Goal: Task Accomplishment & Management: Use online tool/utility

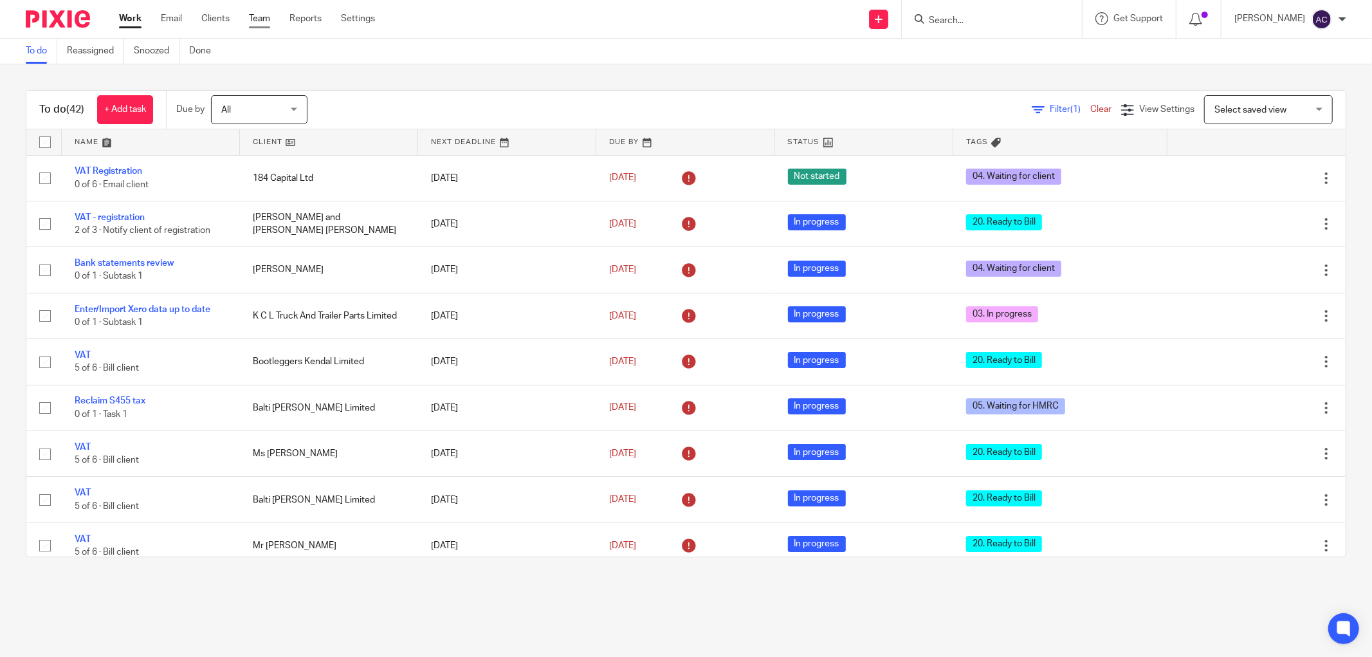
click at [255, 22] on link "Team" at bounding box center [259, 18] width 21 height 13
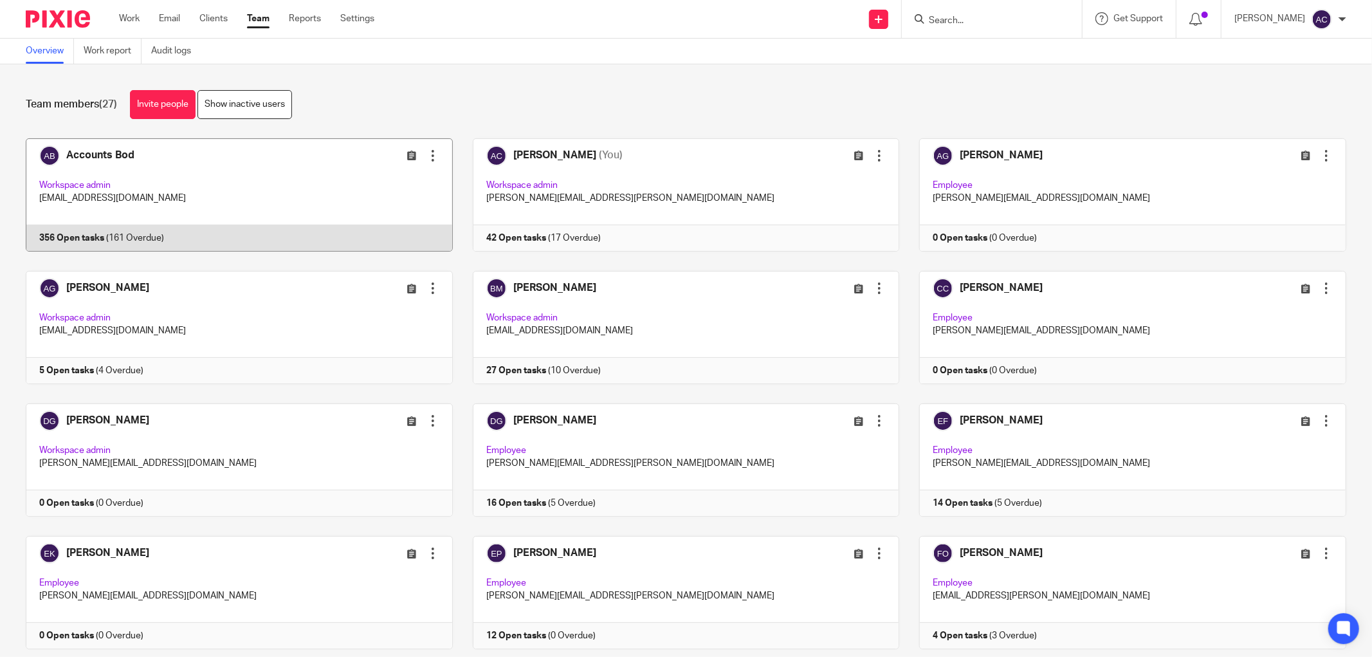
click at [107, 232] on link at bounding box center [229, 194] width 447 height 113
click at [74, 241] on link at bounding box center [229, 194] width 447 height 113
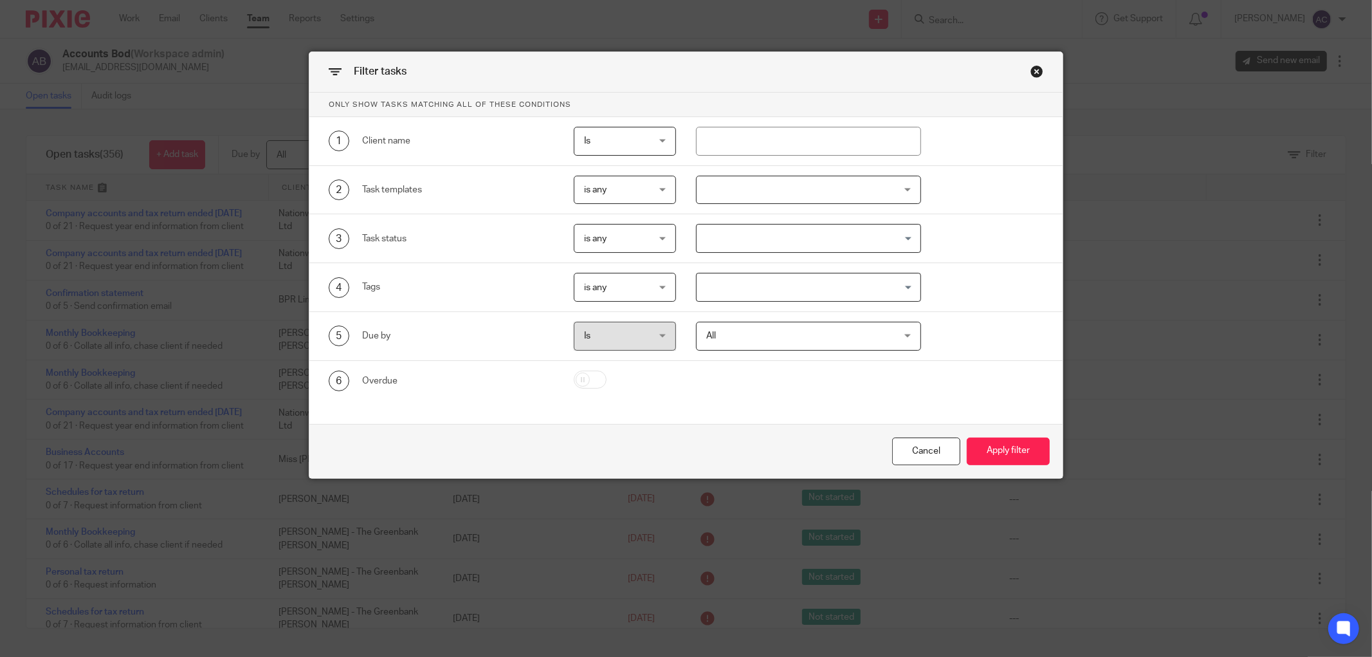
click at [812, 292] on input "Search for option" at bounding box center [805, 287] width 215 height 23
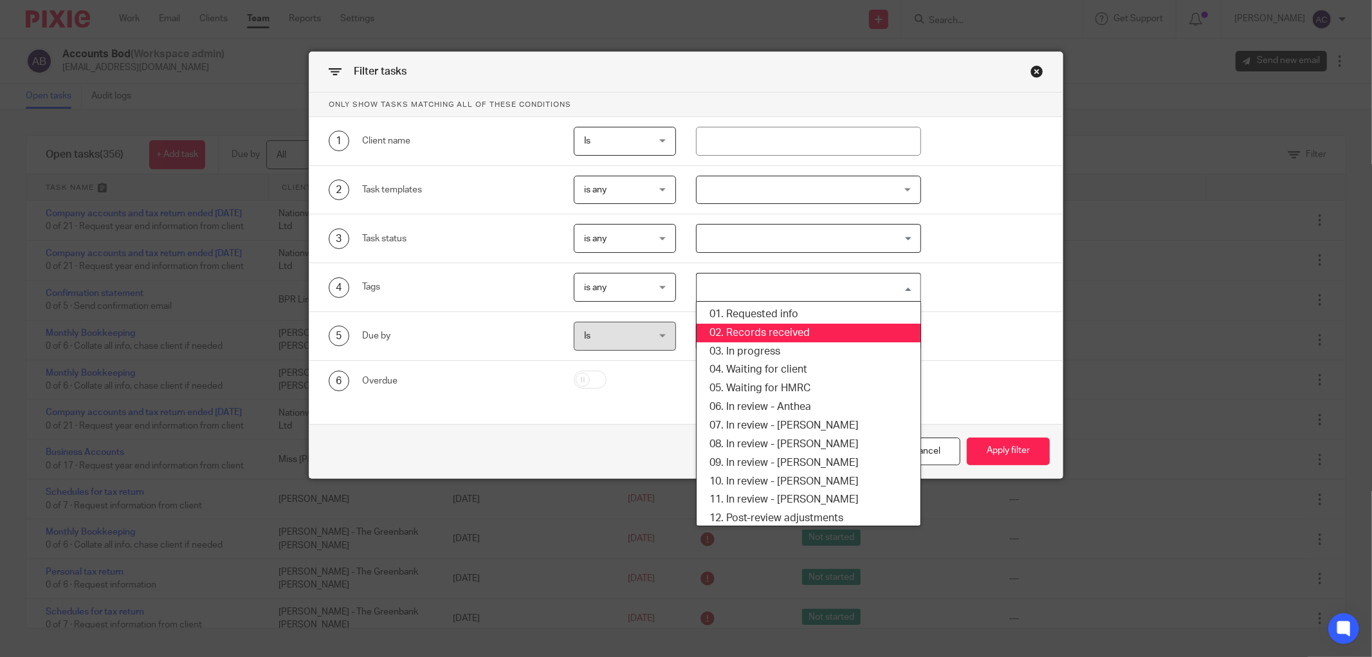
click at [801, 336] on li "02. Records received" at bounding box center [809, 333] width 224 height 19
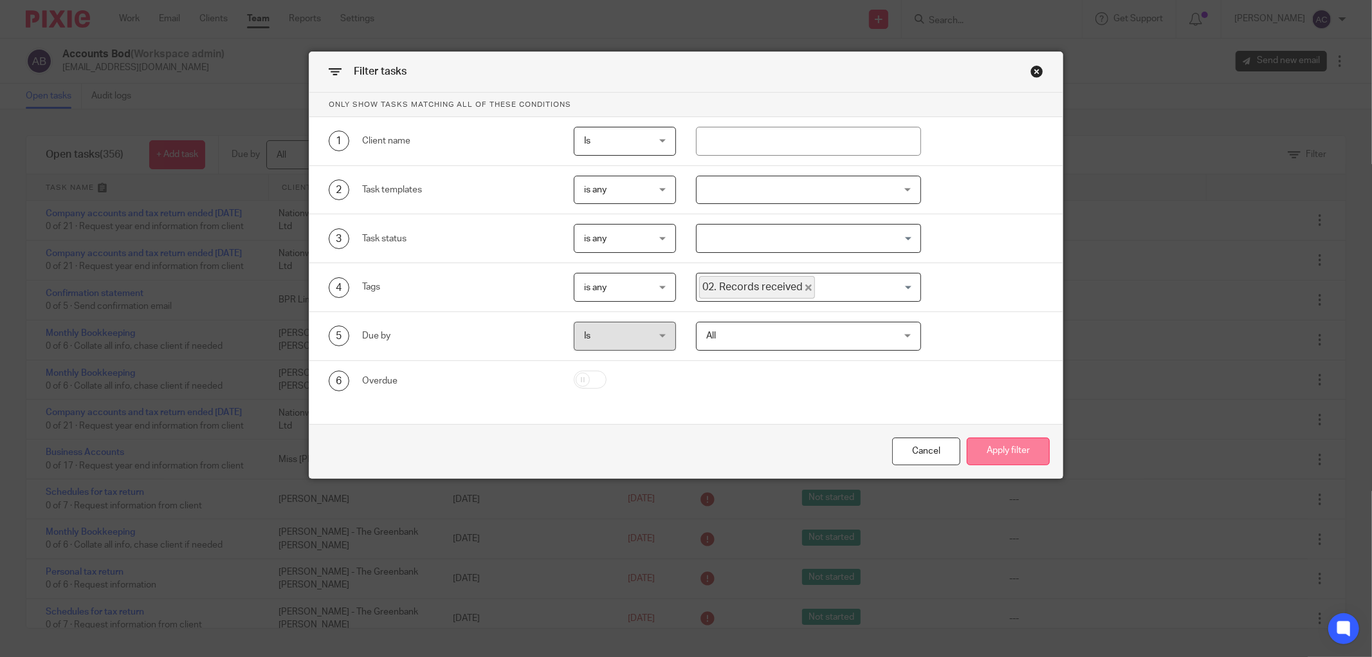
click at [1002, 450] on button "Apply filter" at bounding box center [1008, 451] width 83 height 28
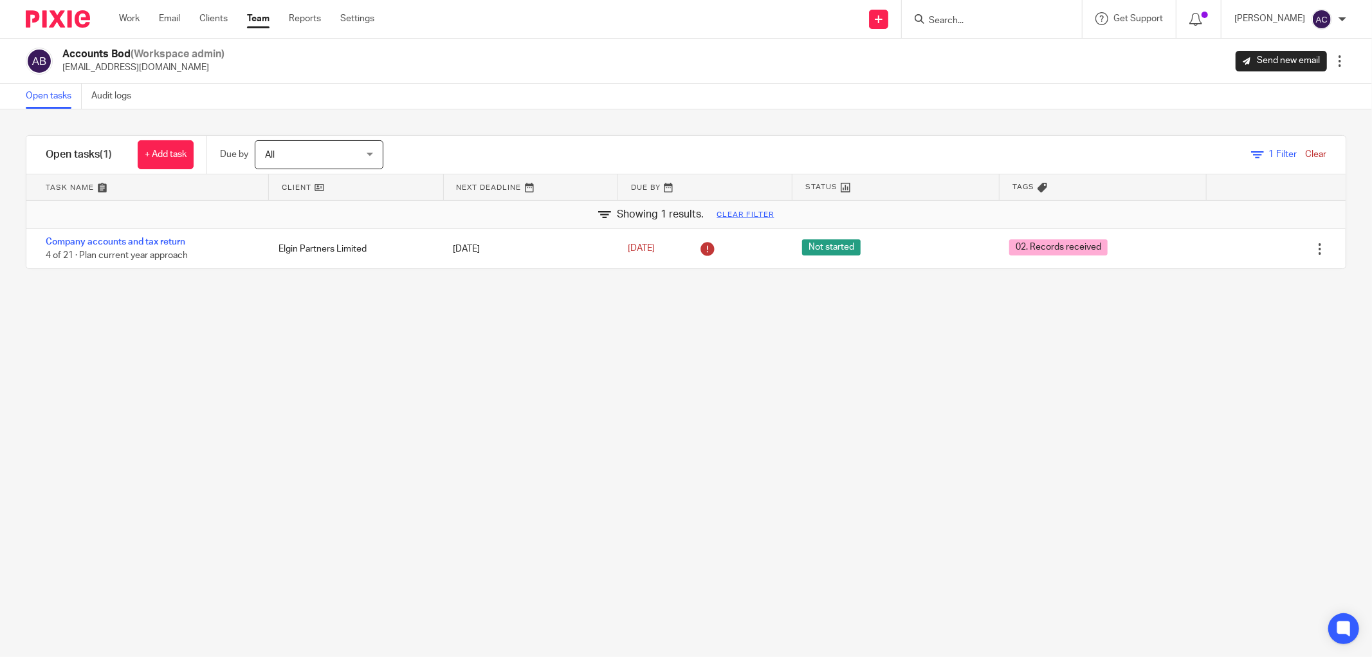
click at [952, 15] on input "Search" at bounding box center [986, 21] width 116 height 12
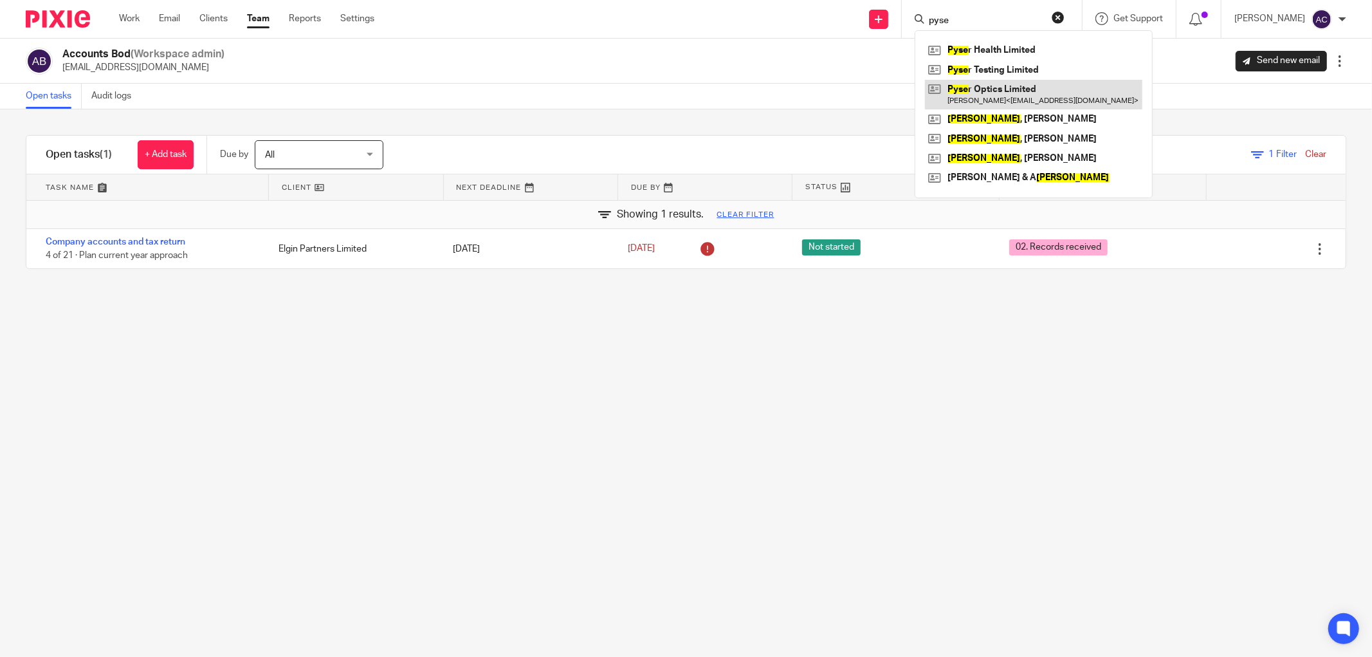
type input "pyse"
click at [1070, 96] on link at bounding box center [1033, 95] width 217 height 30
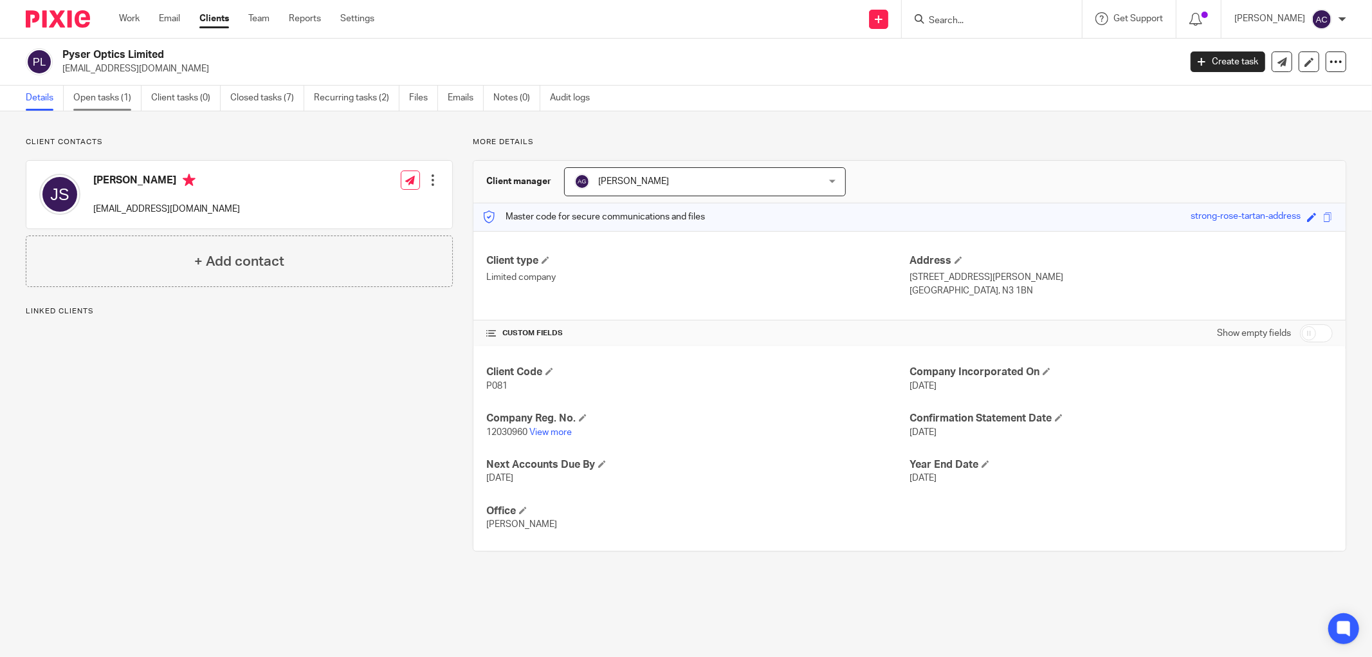
click at [111, 100] on link "Open tasks (1)" at bounding box center [107, 98] width 68 height 25
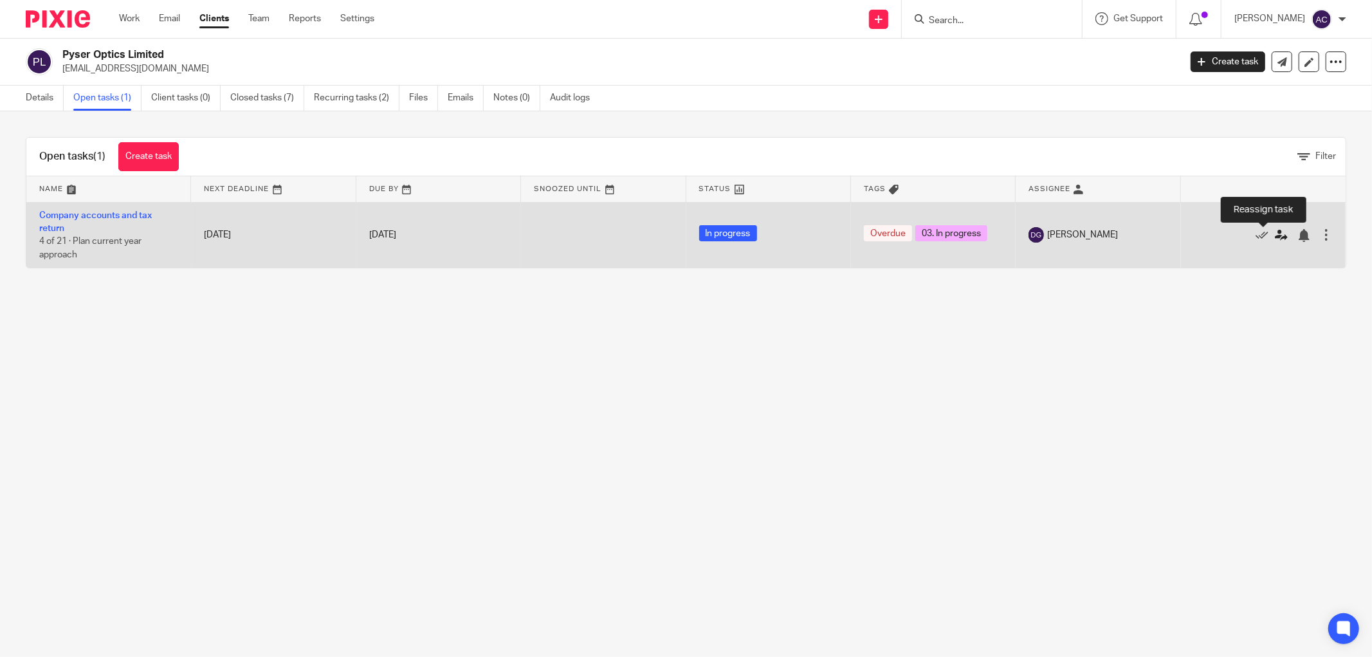
click at [1275, 241] on icon at bounding box center [1281, 235] width 13 height 13
click at [1275, 235] on icon at bounding box center [1281, 235] width 13 height 13
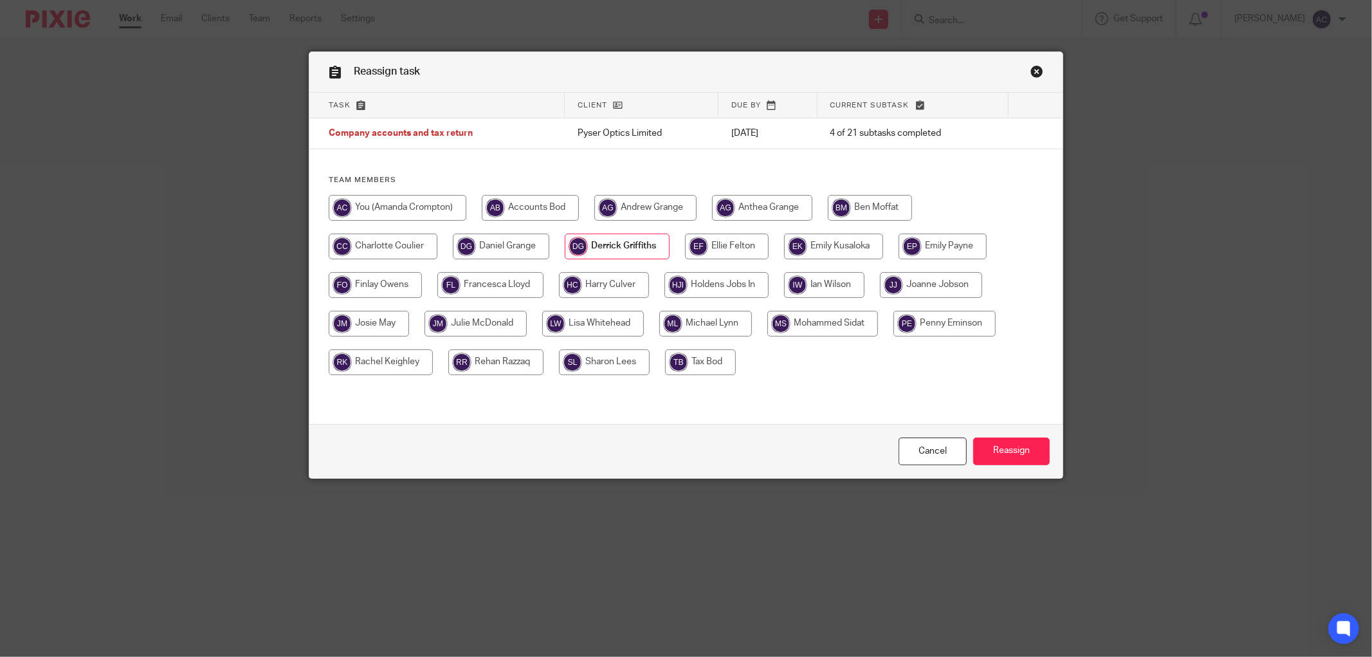
click at [698, 326] on input "radio" at bounding box center [705, 324] width 93 height 26
radio input "true"
click at [1016, 447] on input "Reassign" at bounding box center [1011, 451] width 77 height 28
